Goal: Task Accomplishment & Management: Use online tool/utility

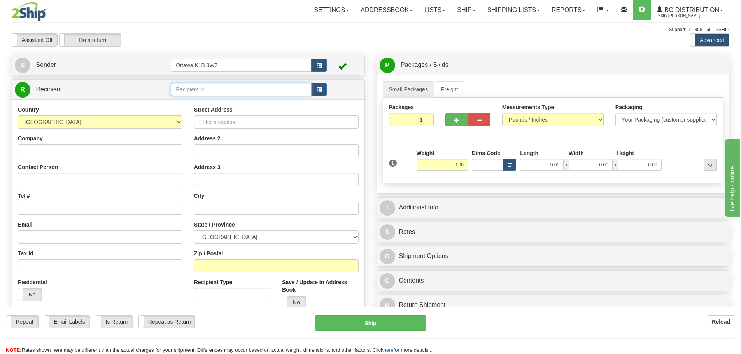
click at [283, 88] on input "text" at bounding box center [241, 89] width 141 height 13
type input "1180"
click at [414, 53] on div "Toggle navigation Settings Shipping Preferences Fields Preferences New" at bounding box center [370, 221] width 741 height 442
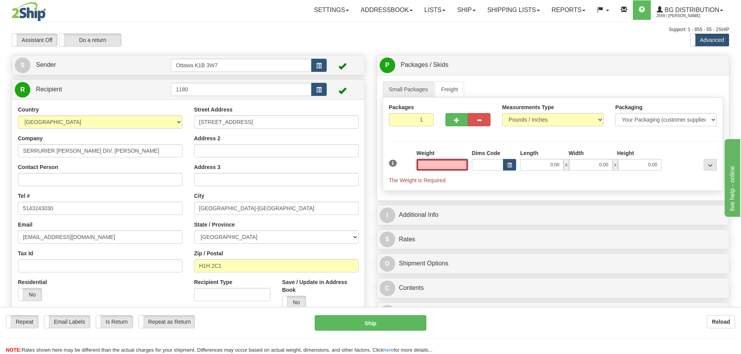
click at [446, 168] on input "text" at bounding box center [442, 165] width 51 height 12
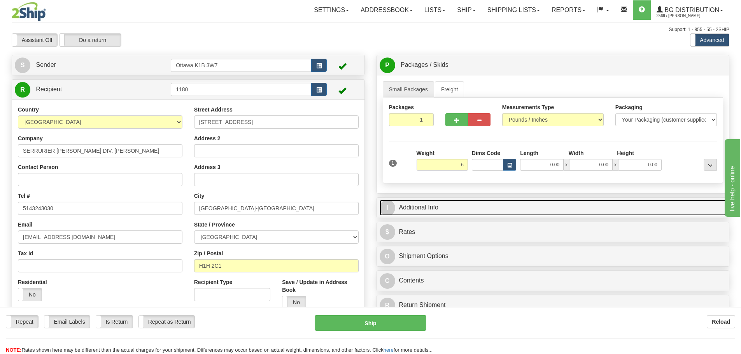
type input "6.00"
click at [478, 208] on link "I Additional Info" at bounding box center [553, 208] width 347 height 16
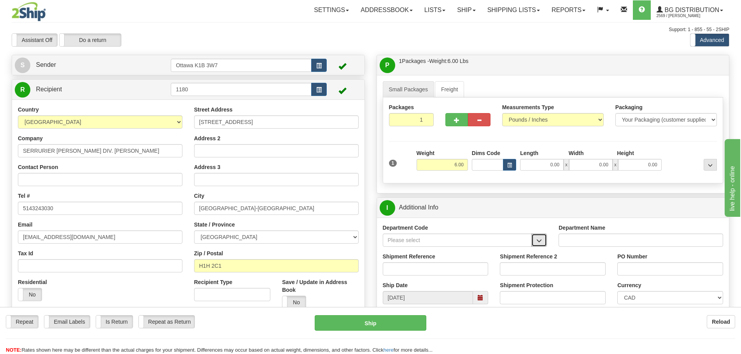
click at [544, 241] on button "button" at bounding box center [540, 240] width 16 height 13
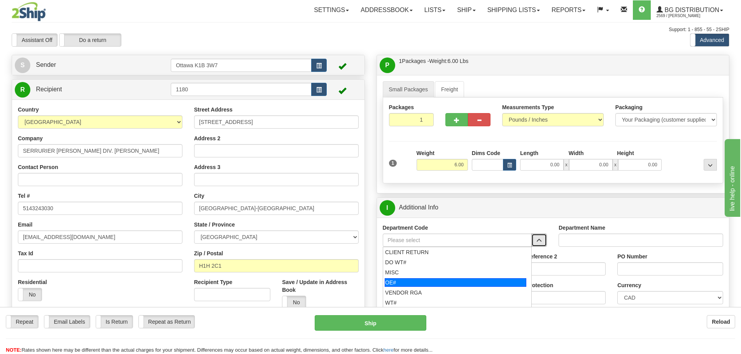
click at [485, 282] on div "OE#" at bounding box center [456, 283] width 142 height 9
type input "OE#"
type input "ORDERS"
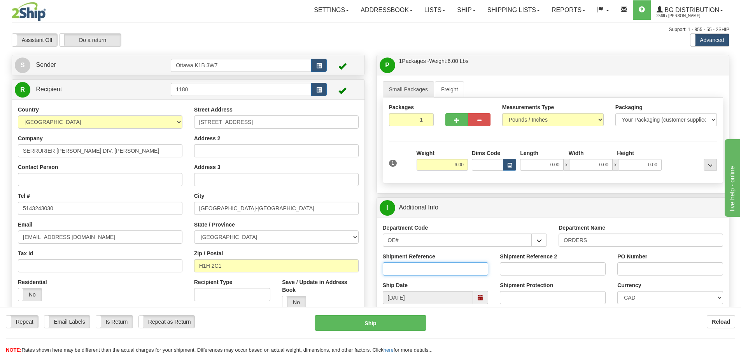
click at [465, 270] on input "Shipment Reference" at bounding box center [436, 269] width 106 height 13
type input "10204560-00"
click at [679, 273] on input "PO Number" at bounding box center [671, 269] width 106 height 13
type input "9433"
click at [378, 186] on div "Small Packages Freight Packages 1 1 Measurements Type" at bounding box center [553, 134] width 353 height 118
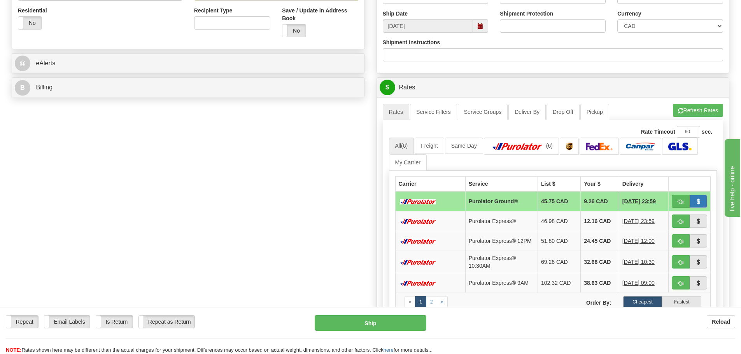
scroll to position [272, 0]
click at [688, 203] on button "button" at bounding box center [681, 201] width 18 height 13
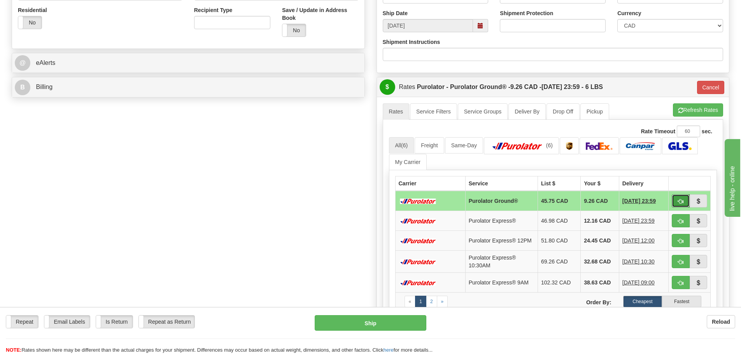
type input "260"
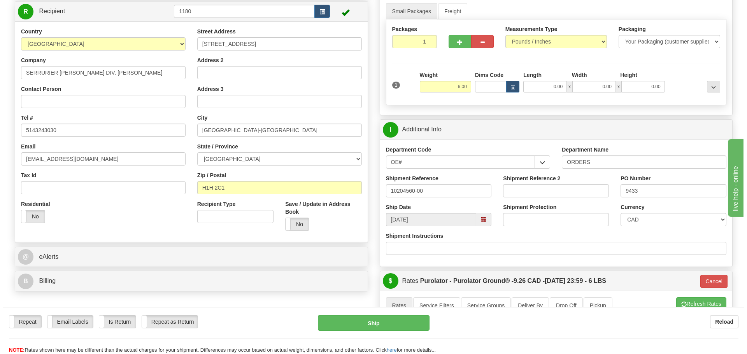
scroll to position [78, 0]
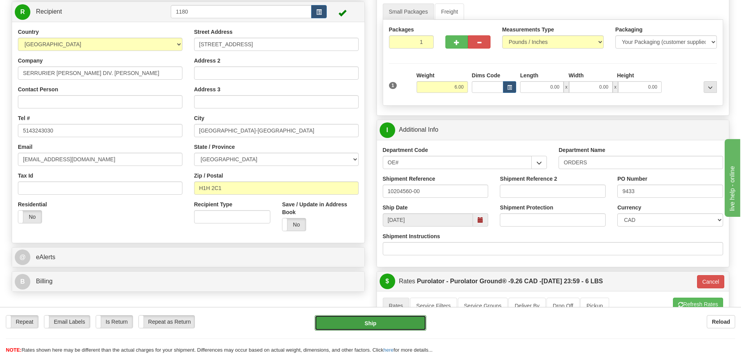
click at [391, 320] on button "Ship" at bounding box center [371, 324] width 112 height 16
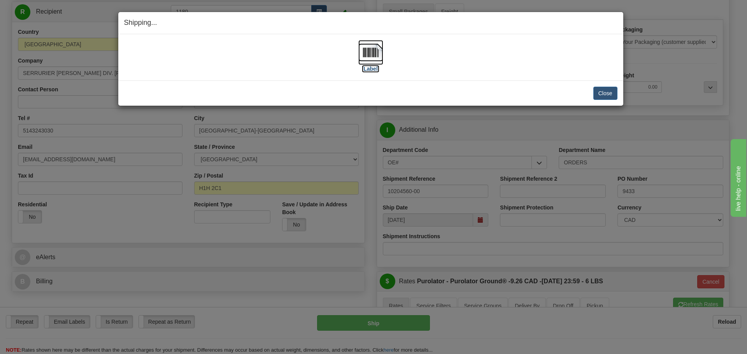
click at [373, 67] on label "[Label]" at bounding box center [371, 69] width 18 height 8
click at [595, 90] on button "Close" at bounding box center [605, 93] width 24 height 13
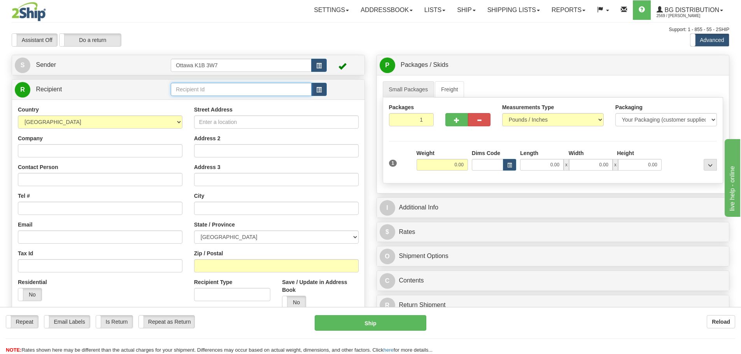
click at [227, 95] on input "text" at bounding box center [241, 89] width 141 height 13
type input "910768"
click at [449, 46] on div "Assistant On Assistant Off Do a return Do a return Previous Next Standard Advan…" at bounding box center [371, 39] width 730 height 13
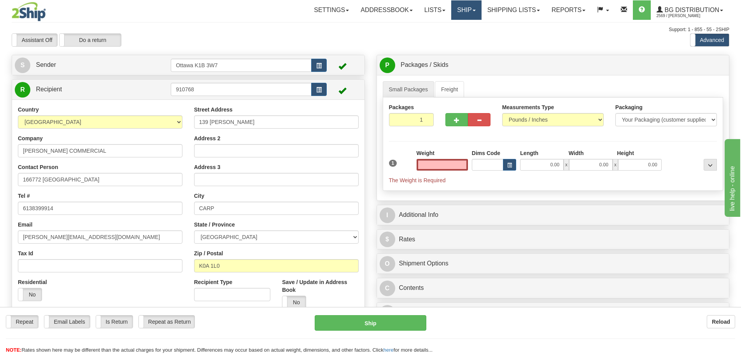
type input "0.00"
click at [452, 12] on link "Ship" at bounding box center [466, 9] width 30 height 19
click at [452, 27] on span "Ship Screen" at bounding box center [443, 27] width 30 height 6
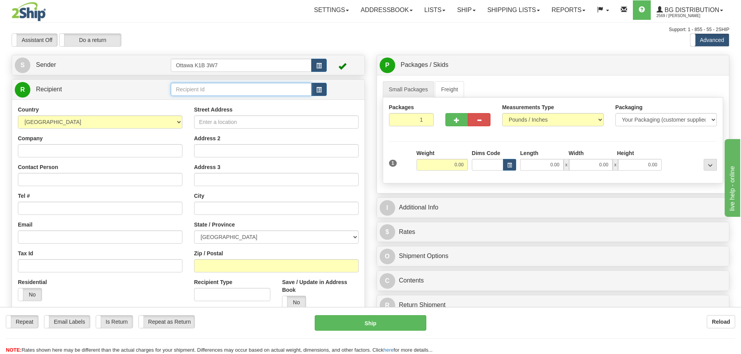
click at [198, 92] on input "text" at bounding box center [241, 89] width 141 height 13
type input "3"
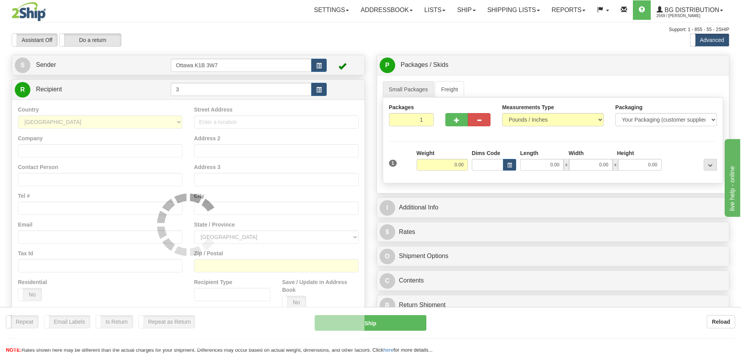
click at [257, 47] on div "Assistant On Assistant Off Do a return Do a return" at bounding box center [158, 39] width 304 height 13
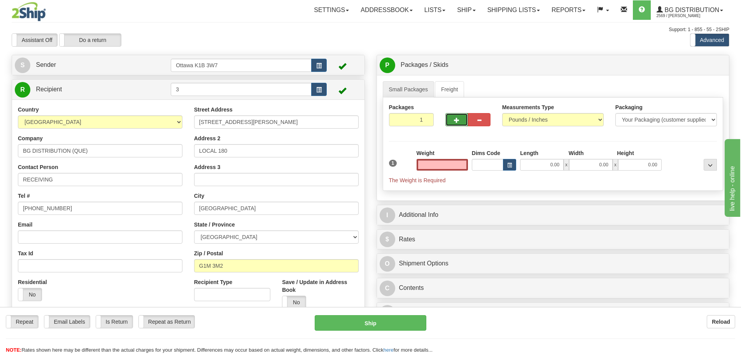
type input "0.00"
click at [456, 121] on span "button" at bounding box center [456, 120] width 5 height 5
type input "2"
click at [712, 61] on label "Pack / Skid Level Pack.." at bounding box center [704, 66] width 44 height 12
radio input "true"
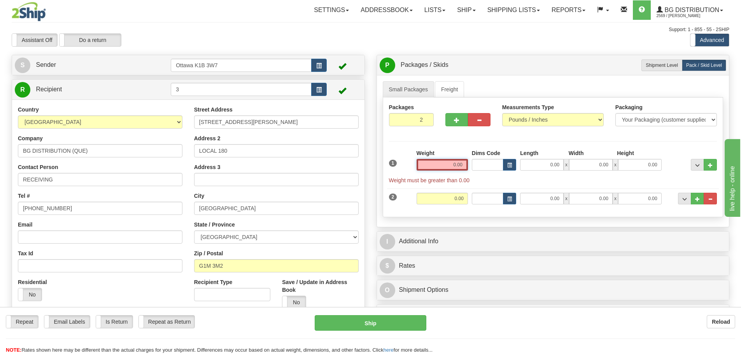
click at [444, 165] on input "0.00" at bounding box center [442, 165] width 51 height 12
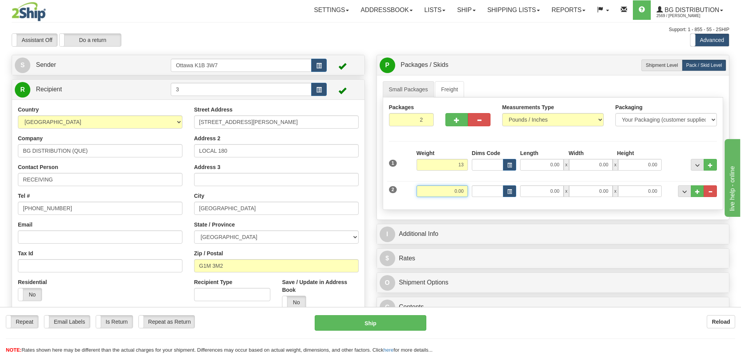
type input "13.00"
click at [460, 191] on input "0.00" at bounding box center [442, 192] width 51 height 12
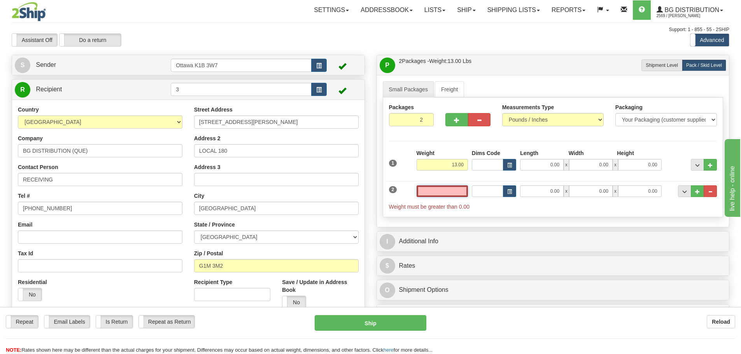
type input "2"
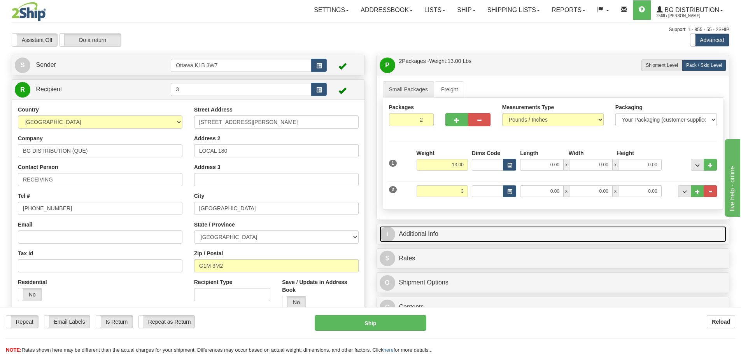
type input "3.00"
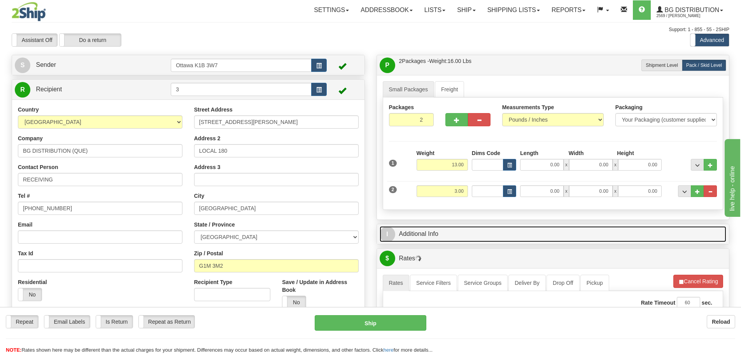
click at [492, 237] on link "I Additional Info" at bounding box center [553, 234] width 347 height 16
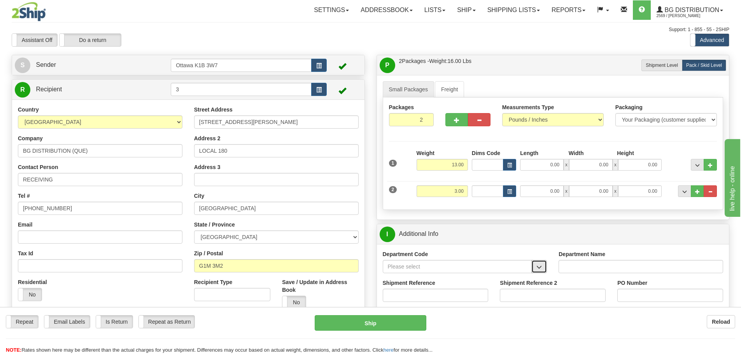
click at [545, 263] on button "button" at bounding box center [540, 266] width 16 height 13
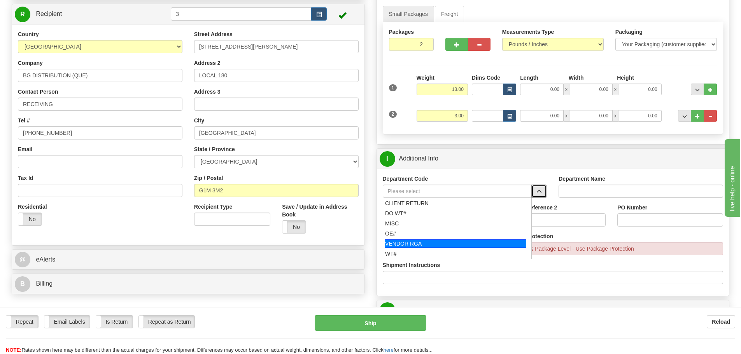
scroll to position [78, 0]
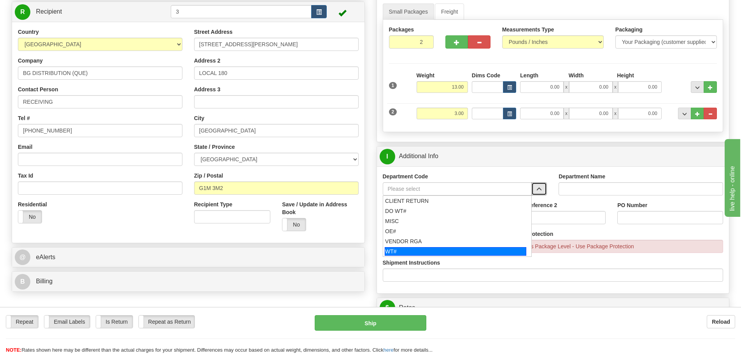
click at [412, 249] on div "WT#" at bounding box center [456, 251] width 142 height 9
type input "WT#"
type input "WAREHOUSE TRANSFERS"
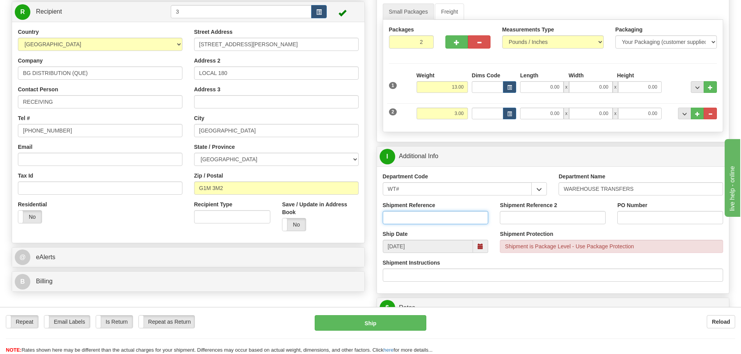
click at [422, 217] on input "Shipment Reference" at bounding box center [436, 217] width 106 height 13
type input "1"
type input "166749-00"
type input "166667-00"
click at [660, 226] on div "PO Number" at bounding box center [671, 216] width 118 height 29
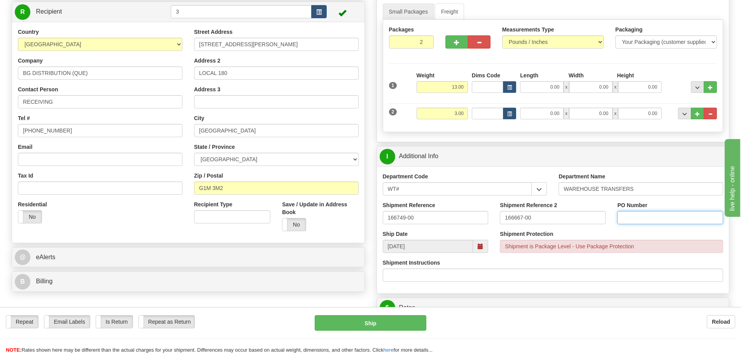
click at [660, 224] on input "PO Number" at bounding box center [671, 217] width 106 height 13
type input "N/A"
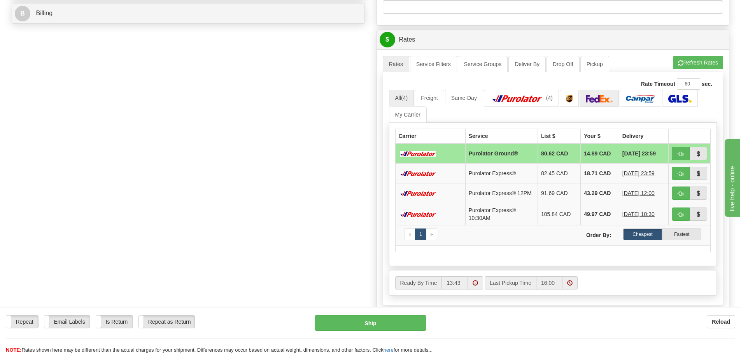
scroll to position [350, 0]
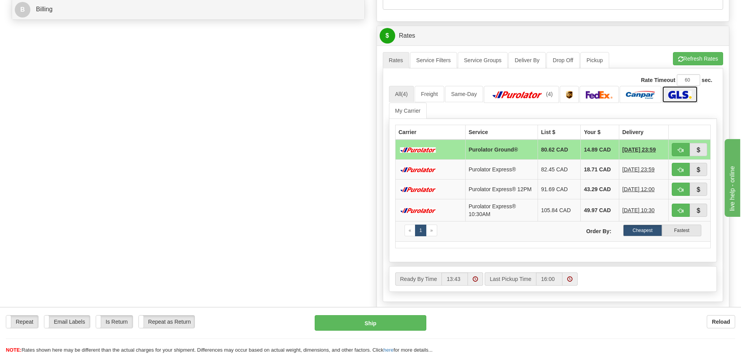
click at [691, 95] on img at bounding box center [680, 95] width 23 height 8
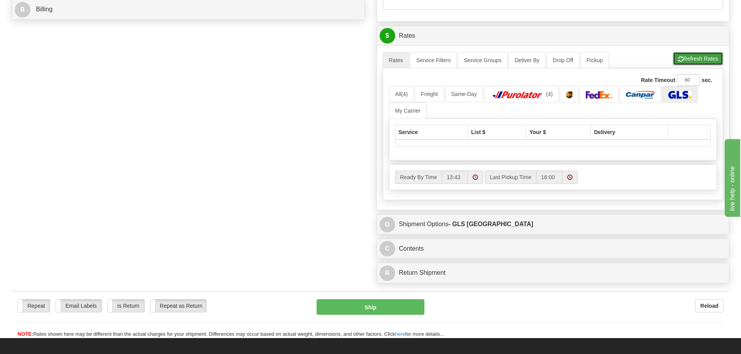
click at [690, 56] on button "Refresh Rates" at bounding box center [698, 58] width 50 height 13
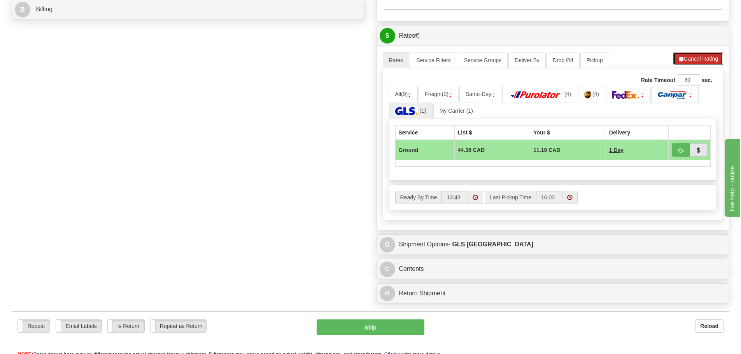
click at [702, 56] on button "Cancel Rating" at bounding box center [699, 58] width 50 height 13
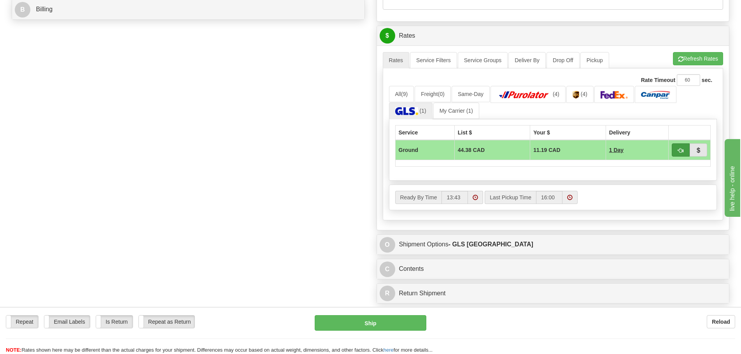
click at [672, 153] on td at bounding box center [690, 150] width 42 height 20
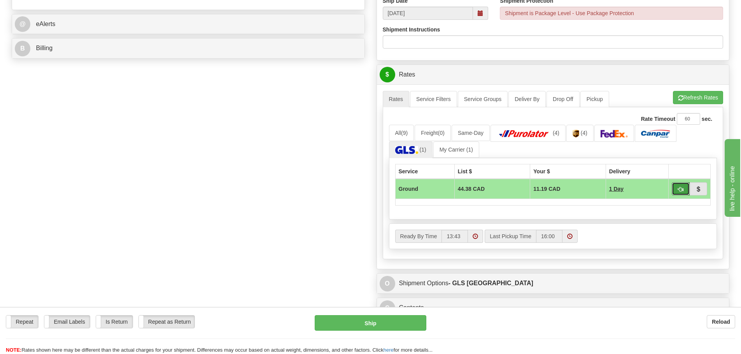
click at [680, 184] on button "button" at bounding box center [681, 188] width 18 height 13
type input "1"
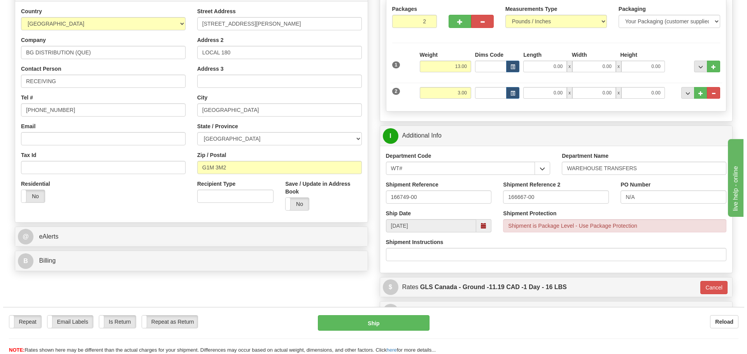
scroll to position [117, 0]
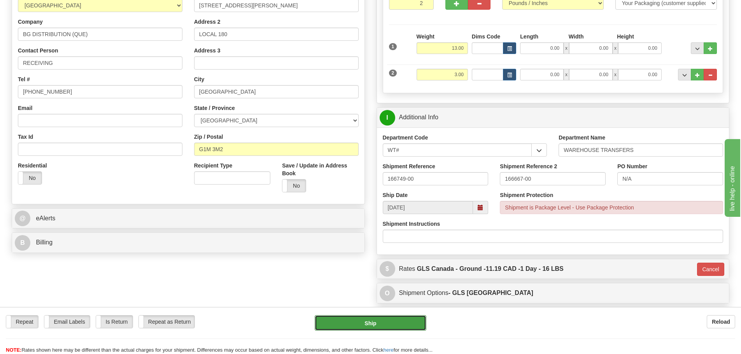
click at [342, 322] on button "Ship" at bounding box center [371, 324] width 112 height 16
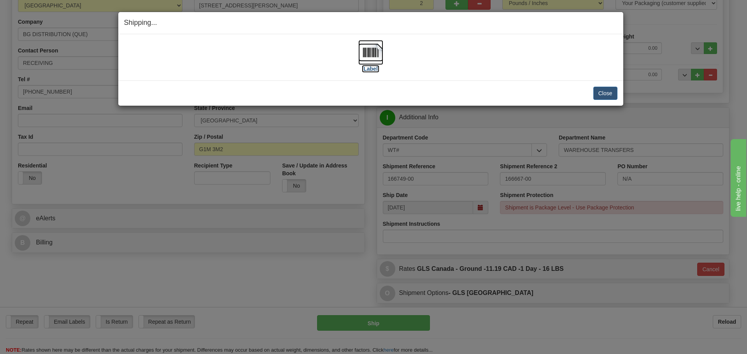
click at [368, 68] on label "[Label]" at bounding box center [371, 69] width 18 height 8
click at [614, 91] on button "Close" at bounding box center [605, 93] width 24 height 13
